Goal: Navigation & Orientation: Go to known website

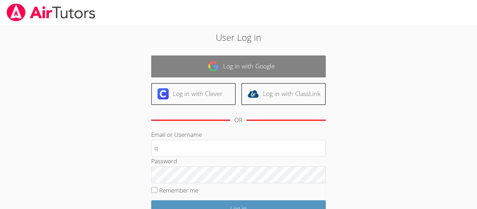
type input "q"
click at [204, 58] on link "Log in with Google" at bounding box center [238, 67] width 175 height 22
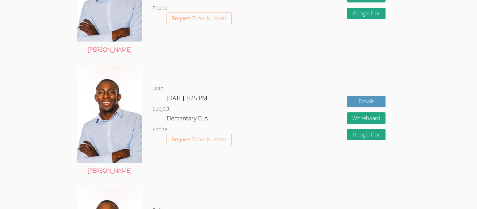
scroll to position [280, 0]
